Goal: Communication & Community: Answer question/provide support

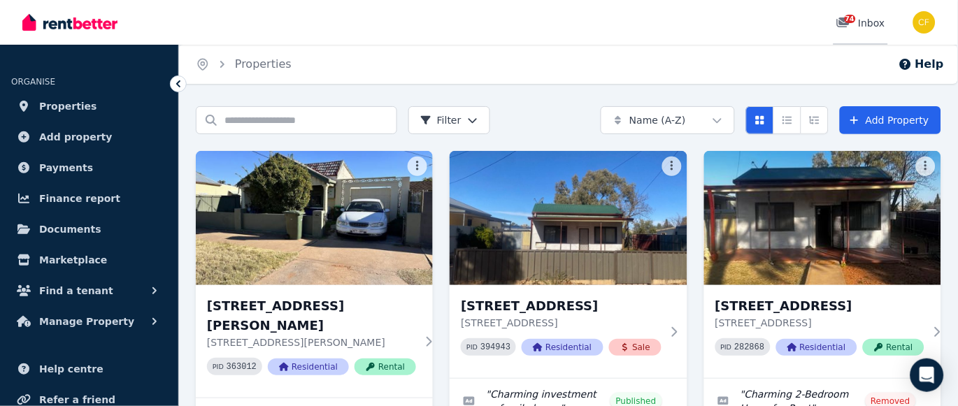
click at [849, 19] on span "74" at bounding box center [850, 19] width 11 height 8
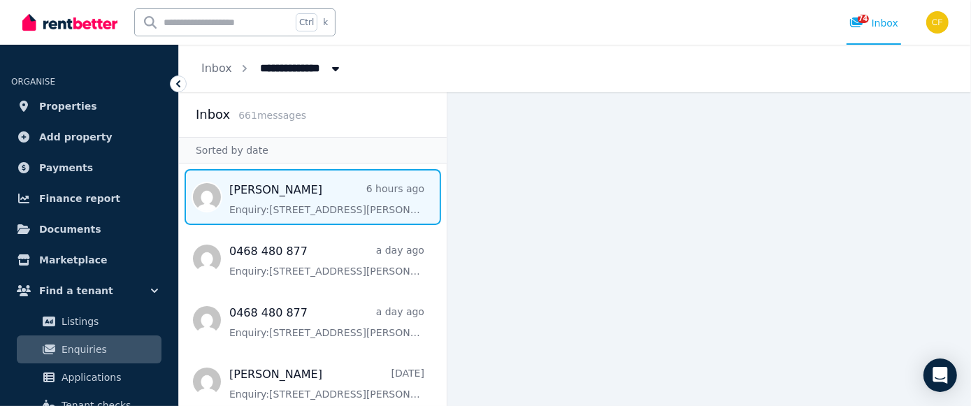
click at [278, 207] on span "Message list" at bounding box center [313, 197] width 268 height 56
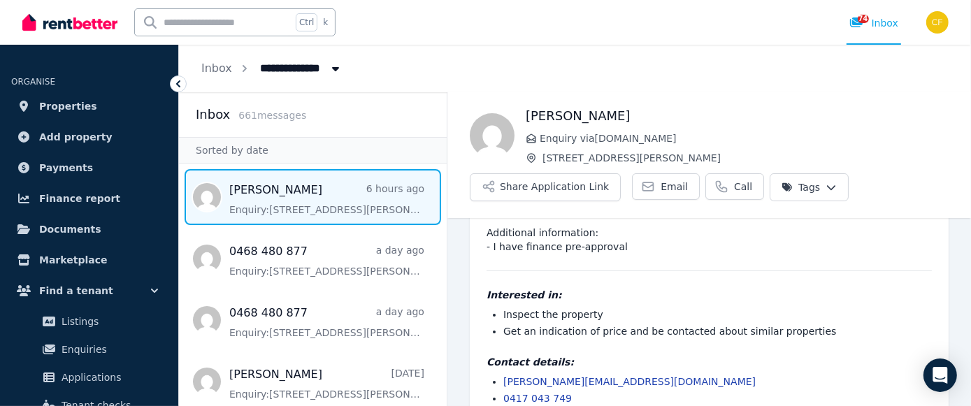
scroll to position [103, 0]
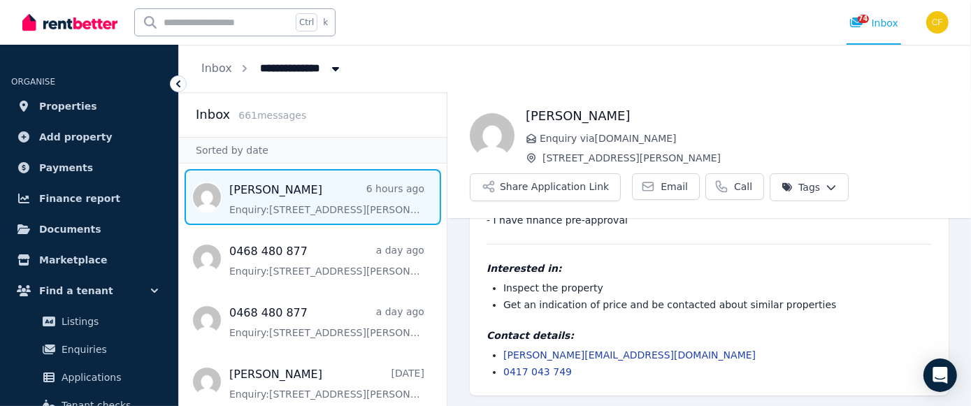
click at [545, 355] on link "[PERSON_NAME][EMAIL_ADDRESS][DOMAIN_NAME]" at bounding box center [629, 355] width 252 height 11
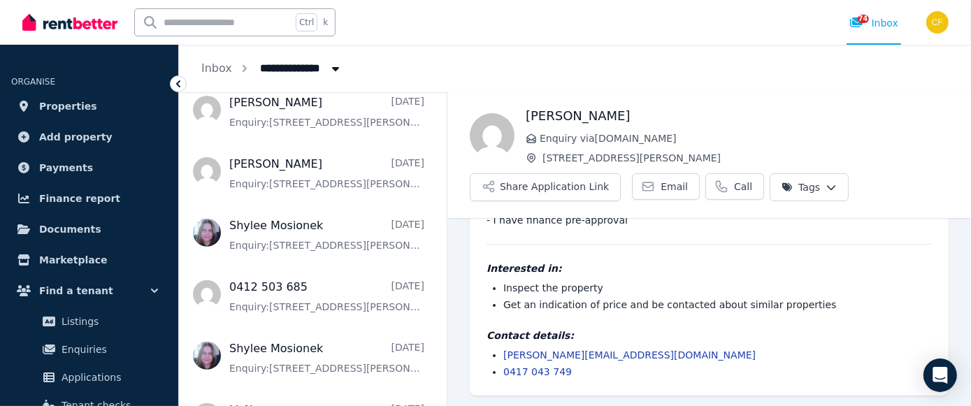
scroll to position [534, 0]
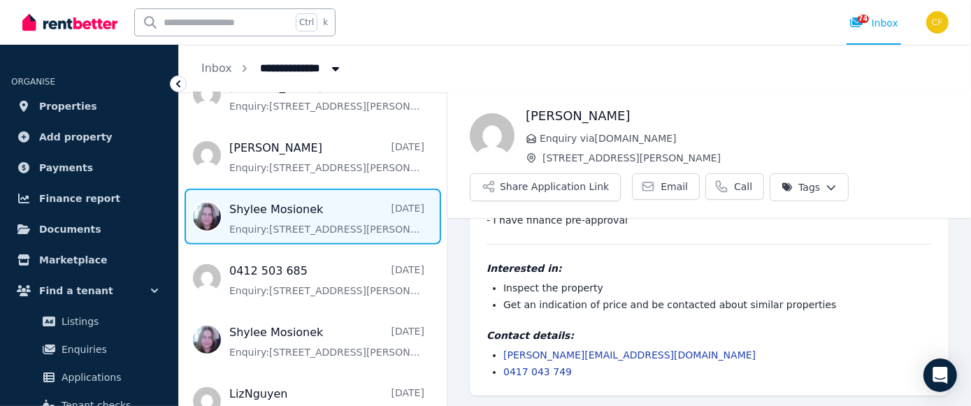
click at [284, 214] on span "Message list" at bounding box center [313, 217] width 268 height 56
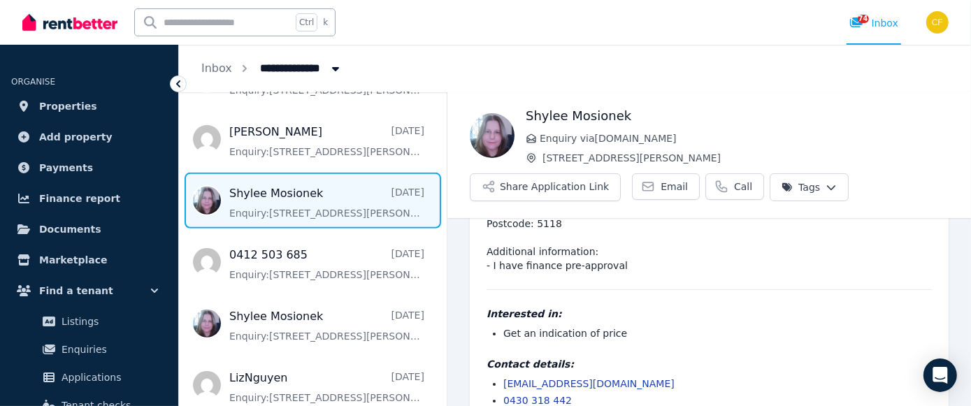
scroll to position [157, 0]
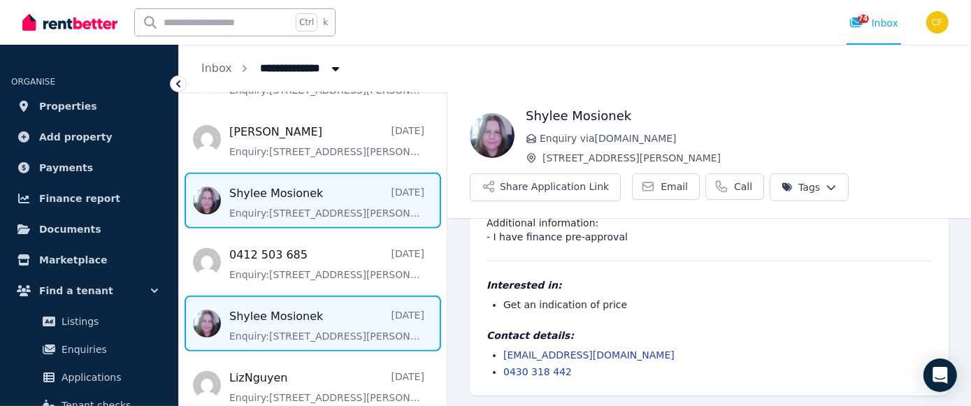
click at [313, 339] on span "Message list" at bounding box center [313, 324] width 268 height 56
